Goal: Go to known website: Access a specific website the user already knows

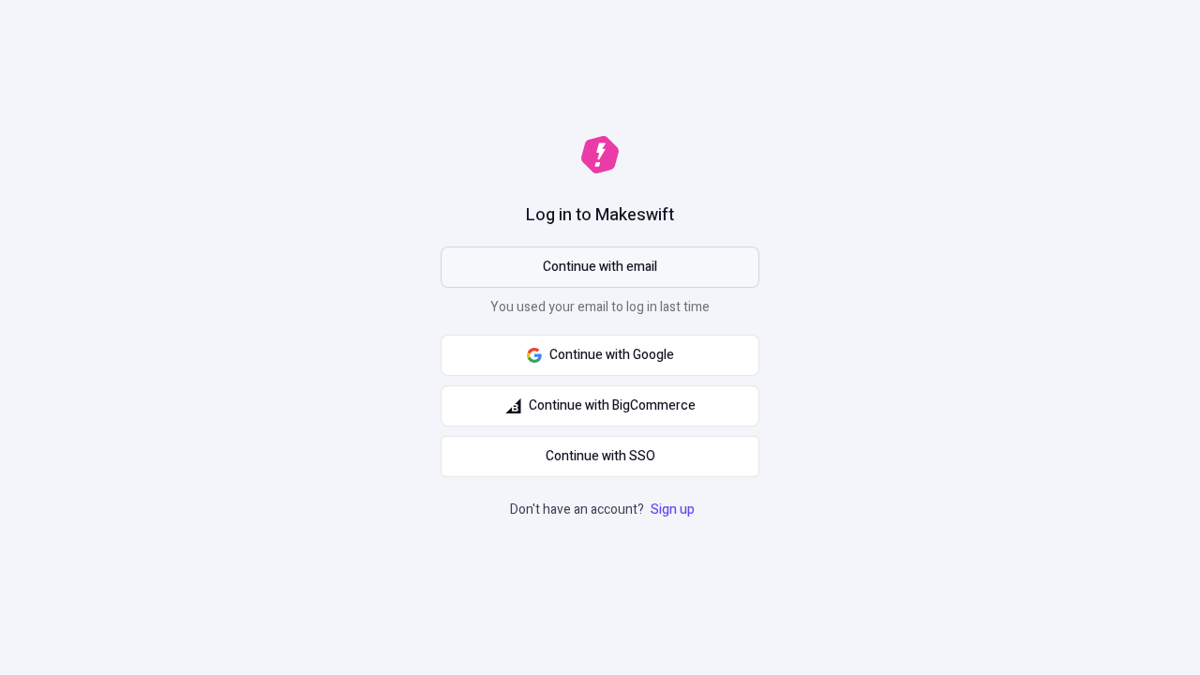
click at [600, 267] on span "Continue with email" at bounding box center [600, 267] width 114 height 21
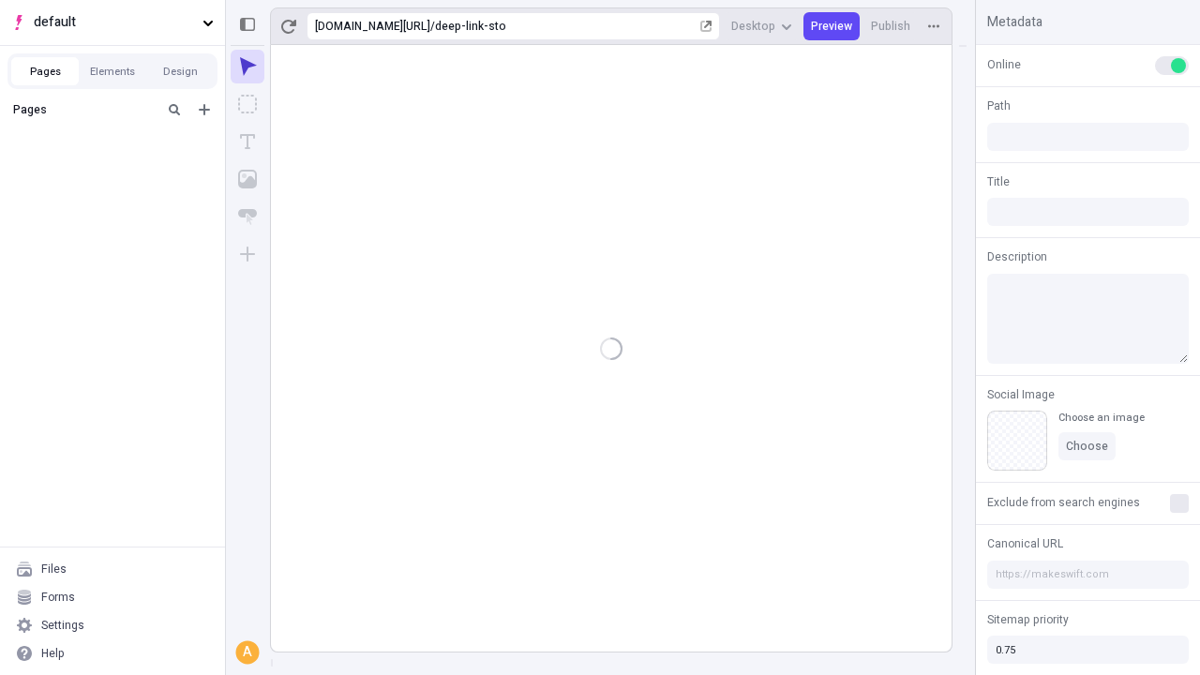
type input "/deep-link-sto"
